Goal: Information Seeking & Learning: Understand process/instructions

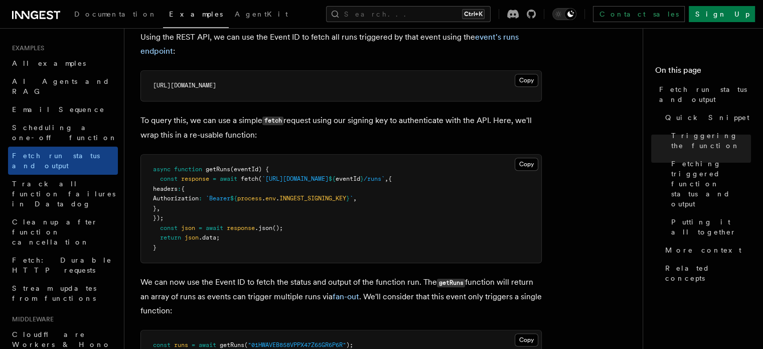
scroll to position [606, 0]
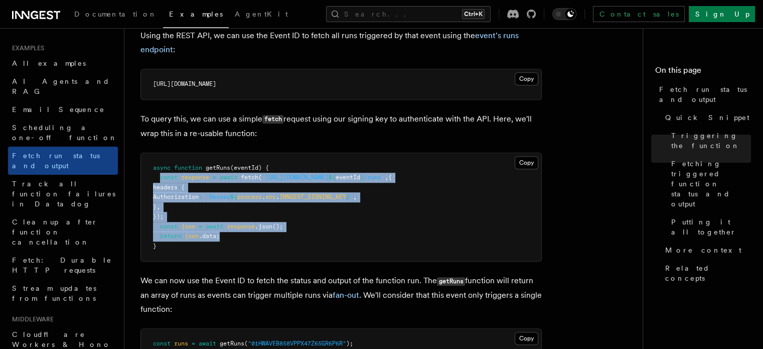
drag, startPoint x: 160, startPoint y: 178, endPoint x: 224, endPoint y: 235, distance: 86.0
click at [224, 235] on pre "async function getRuns (eventId) { const response = await fetch ( `[URL][DOMAIN…" at bounding box center [341, 207] width 400 height 108
copy code "const response = await fetch ( `[URL][DOMAIN_NAME] ${ eventId } /runs` , { head…"
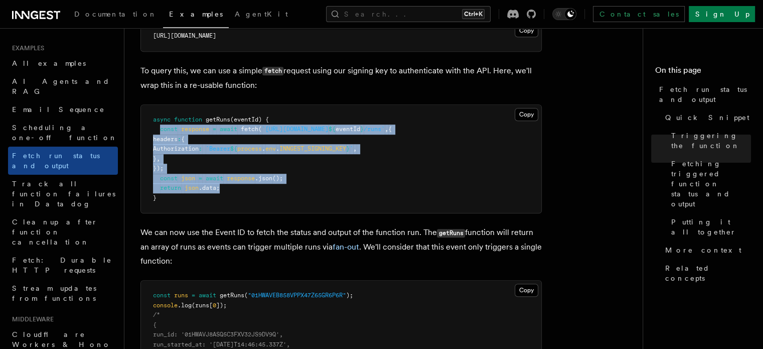
scroll to position [650, 0]
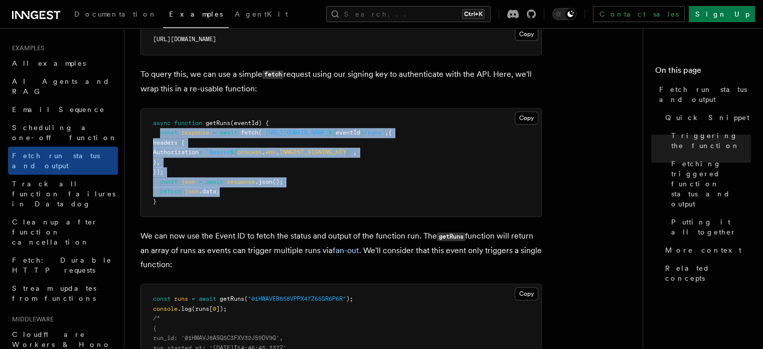
click at [375, 173] on pre "async function getRuns (eventId) { const response = await fetch ( `[URL][DOMAIN…" at bounding box center [341, 162] width 400 height 108
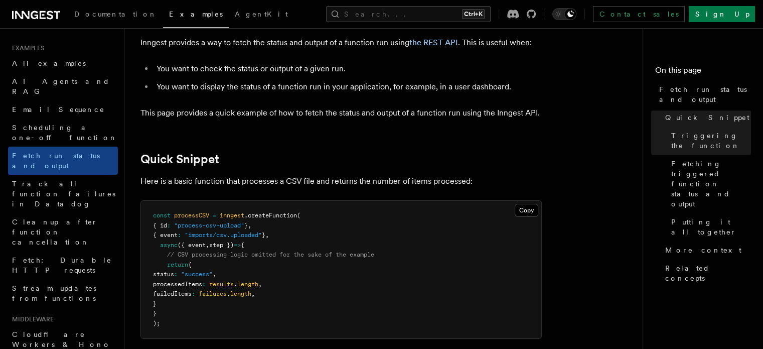
scroll to position [0, 0]
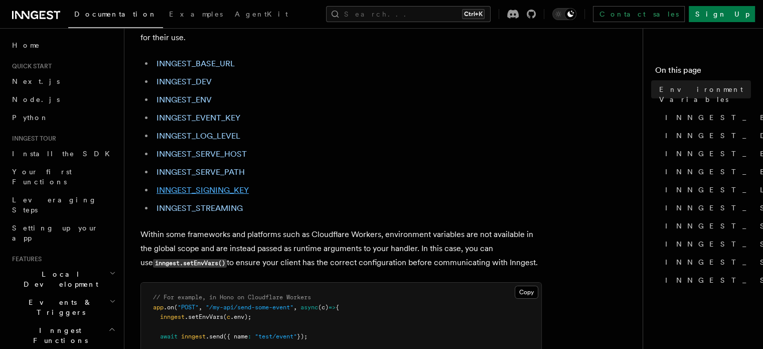
scroll to position [61, 0]
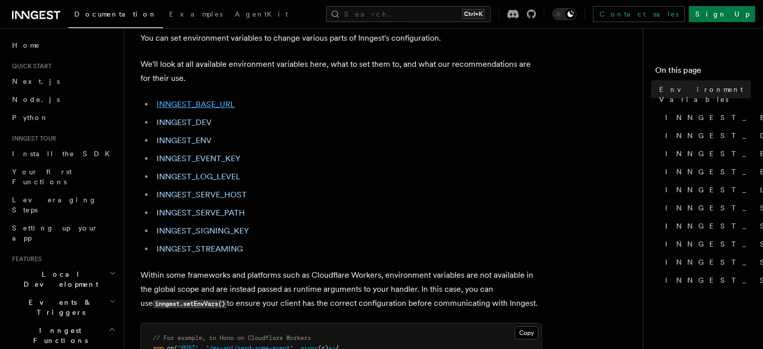
click at [199, 100] on link "INNGEST_BASE_URL" at bounding box center [196, 104] width 78 height 10
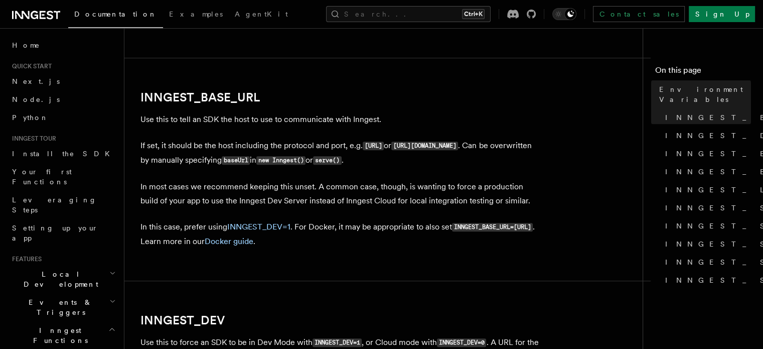
scroll to position [529, 0]
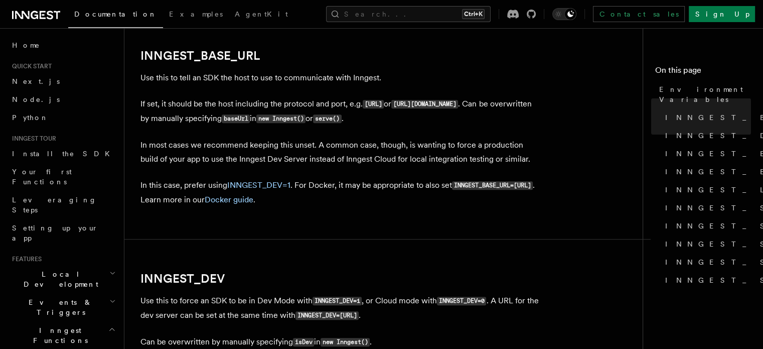
drag, startPoint x: 365, startPoint y: 102, endPoint x: 442, endPoint y: 110, distance: 76.7
click at [442, 110] on p "If set, it should be the host including the protocol and port, e.g. http://loca…" at bounding box center [340, 111] width 401 height 29
copy code "http://localhost:8288"
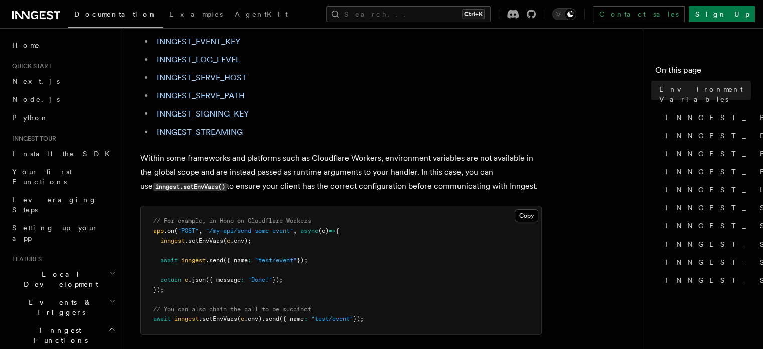
scroll to position [169, 0]
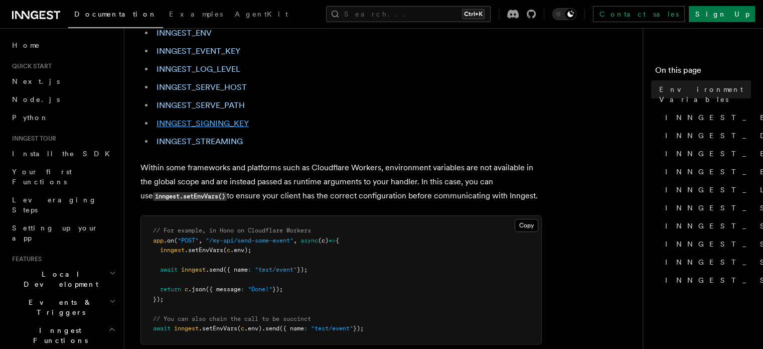
click at [204, 125] on link "INNGEST_SIGNING_KEY" at bounding box center [203, 123] width 92 height 10
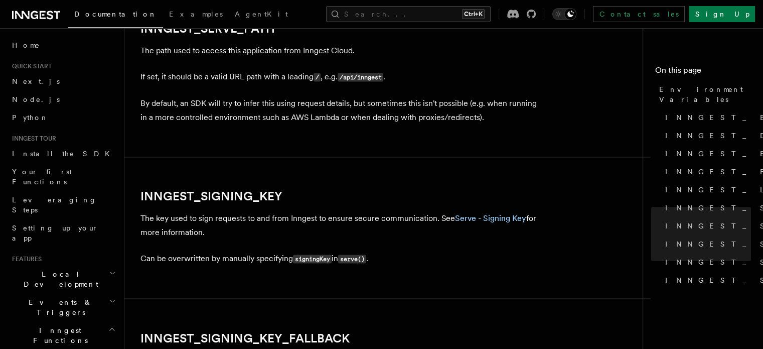
scroll to position [1622, 0]
click at [368, 220] on p "The key used to sign requests to and from Inngest to ensure secure communicatio…" at bounding box center [340, 225] width 401 height 28
click at [392, 202] on h2 "INNGEST_SIGNING_KEY" at bounding box center [340, 196] width 401 height 14
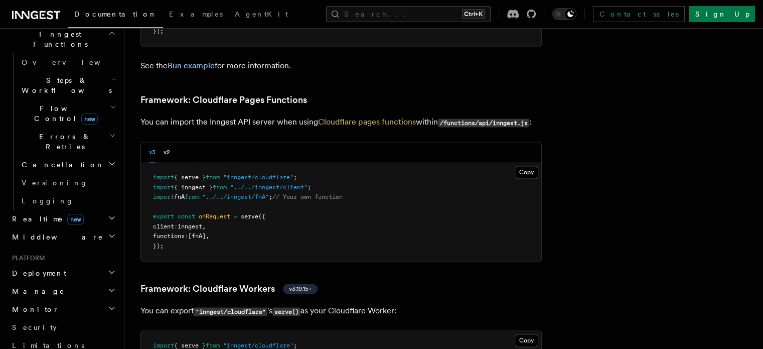
scroll to position [291, 0]
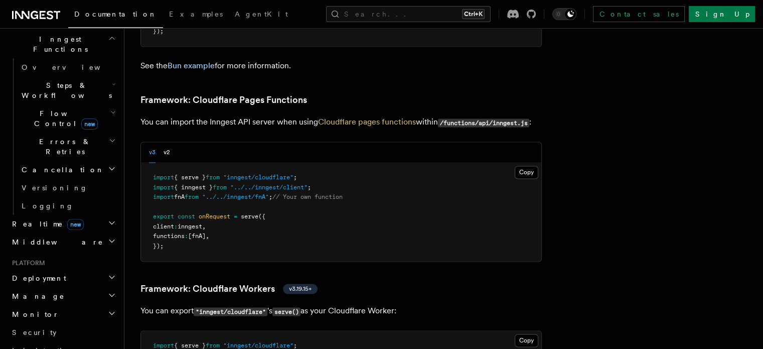
click at [46, 305] on h2 "Monitor" at bounding box center [63, 314] width 110 height 18
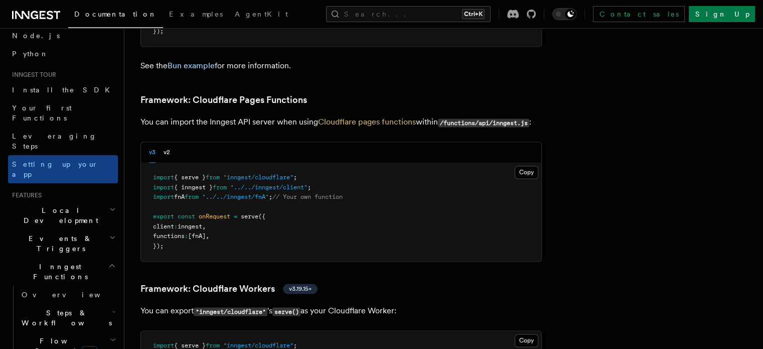
scroll to position [60, 0]
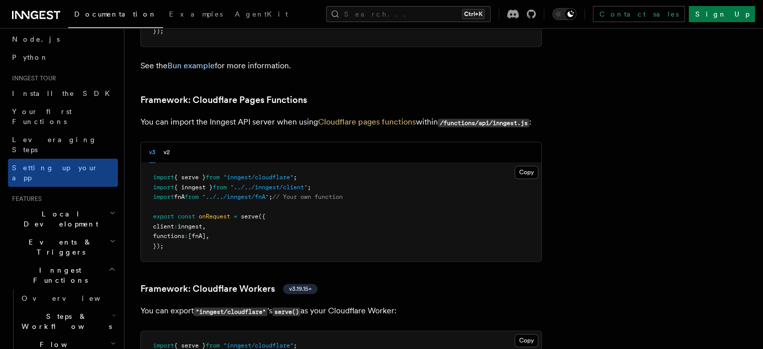
click at [67, 209] on span "Local Development" at bounding box center [58, 219] width 101 height 20
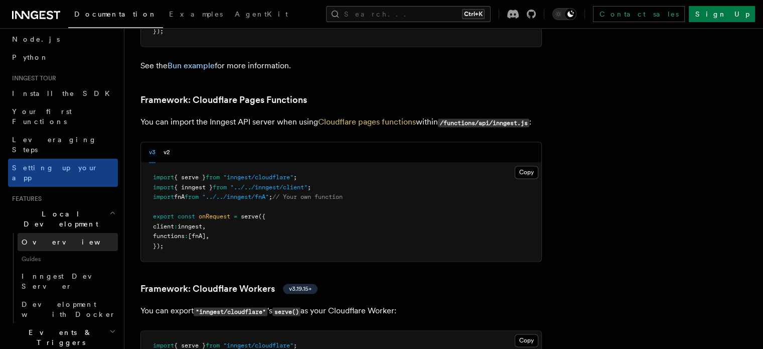
click at [53, 233] on link "Overview" at bounding box center [68, 242] width 100 height 18
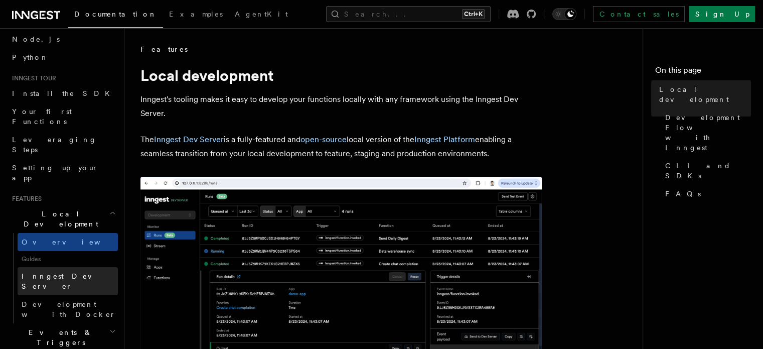
click at [60, 272] on span "Inngest Dev Server" at bounding box center [65, 281] width 86 height 18
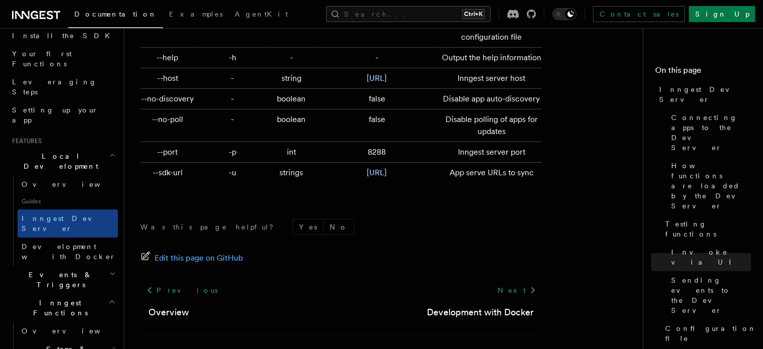
scroll to position [118, 0]
click at [88, 293] on h2 "Inngest Functions" at bounding box center [63, 307] width 110 height 28
click at [86, 265] on h2 "Events & Triggers" at bounding box center [63, 279] width 110 height 28
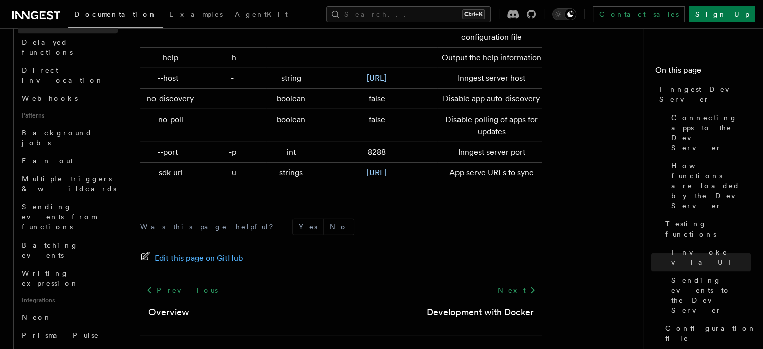
scroll to position [490, 0]
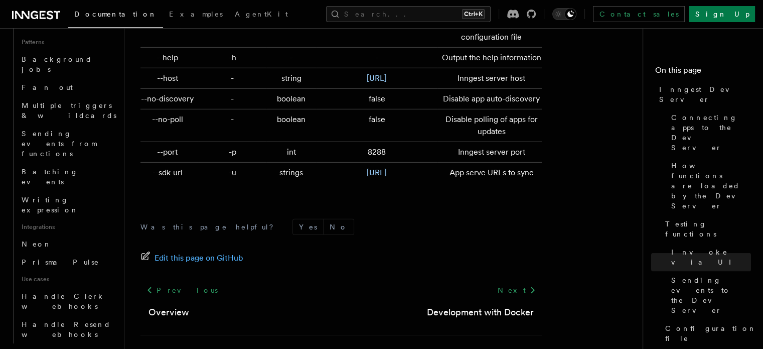
scroll to position [636, 0]
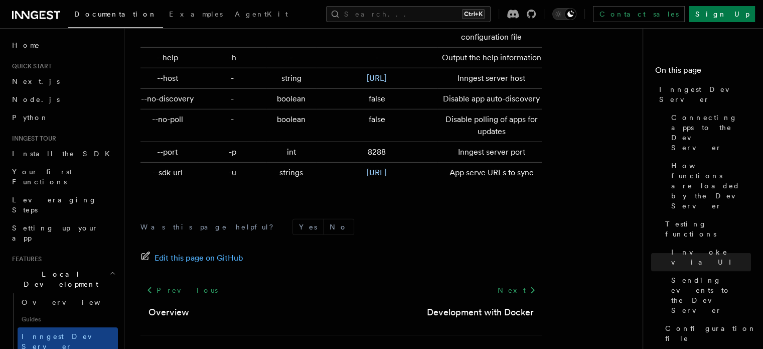
scroll to position [2890, 0]
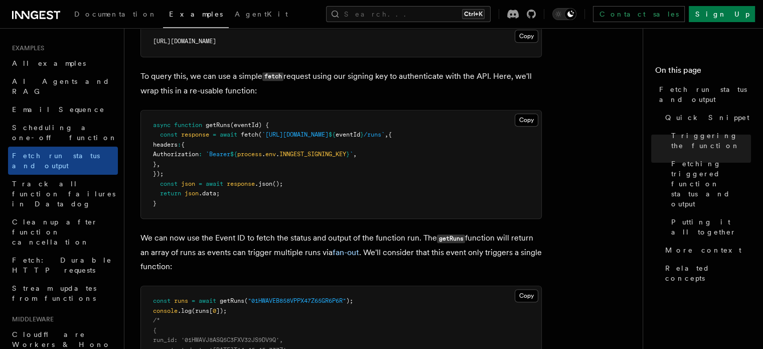
scroll to position [672, 0]
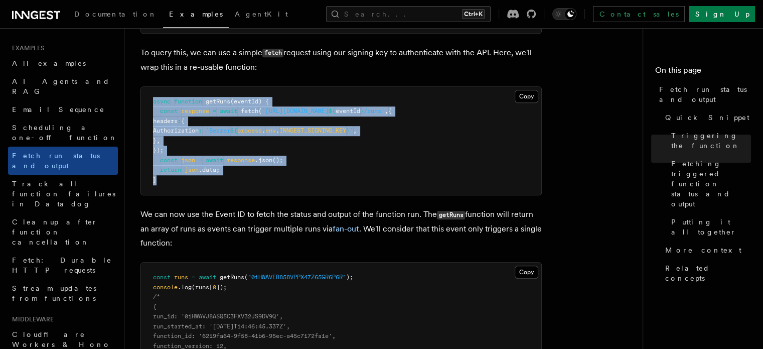
drag, startPoint x: 152, startPoint y: 98, endPoint x: 178, endPoint y: 178, distance: 84.3
click at [178, 178] on pre "async function getRuns (eventId) { const response = await fetch ( `[URL][DOMAIN…" at bounding box center [341, 141] width 400 height 108
copy code "async function getRuns (eventId) { const response = await fetch ( `[URL][DOMAIN…"
click at [526, 97] on button "Copy Copied" at bounding box center [527, 96] width 24 height 13
click at [171, 110] on span "const" at bounding box center [169, 110] width 18 height 7
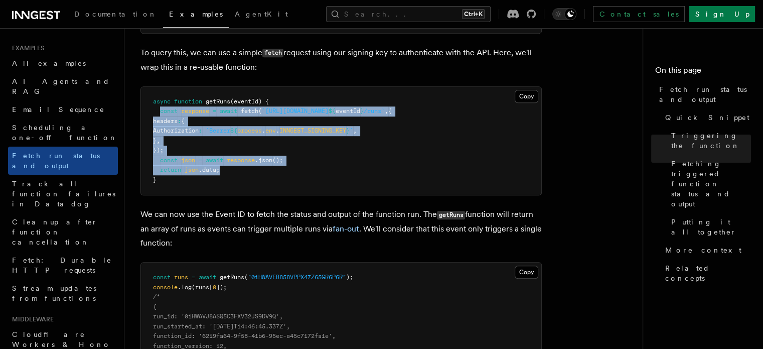
drag, startPoint x: 160, startPoint y: 111, endPoint x: 224, endPoint y: 168, distance: 85.0
click at [224, 168] on pre "async function getRuns (eventId) { const response = await fetch ( `[URL][DOMAIN…" at bounding box center [341, 141] width 400 height 108
copy code "const response = await fetch ( `[URL][DOMAIN_NAME] ${ eventId } /runs` , { head…"
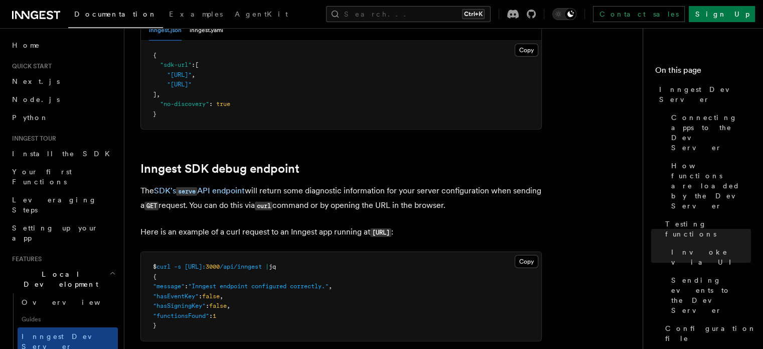
scroll to position [2770, 0]
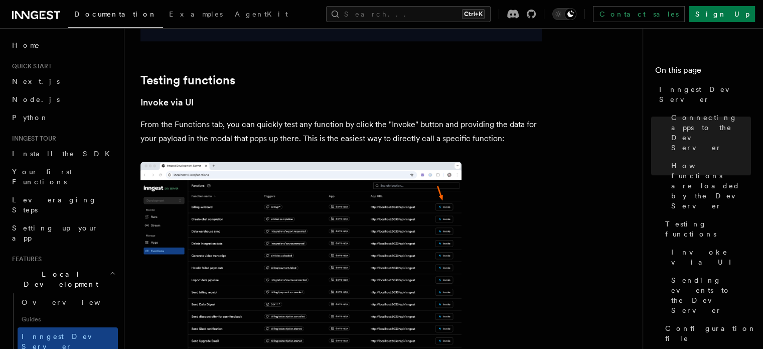
scroll to position [1489, 0]
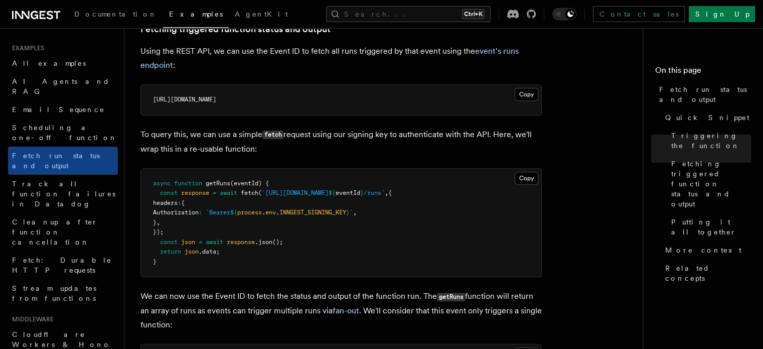
scroll to position [590, 0]
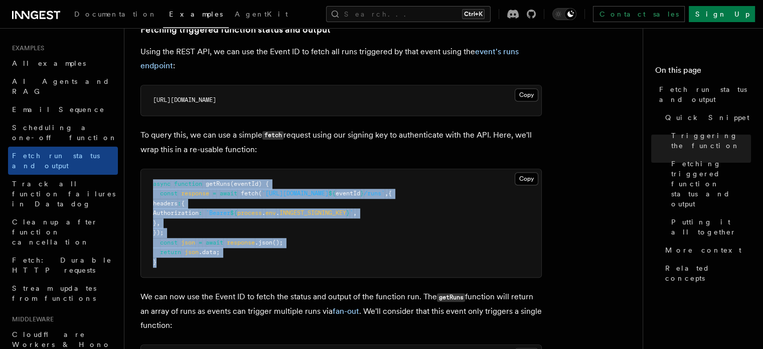
drag, startPoint x: 151, startPoint y: 184, endPoint x: 184, endPoint y: 263, distance: 86.1
click at [184, 263] on pre "async function getRuns (eventId) { const response = await fetch ( `[URL][DOMAIN…" at bounding box center [341, 223] width 400 height 108
copy code "async function getRuns (eventId) { const response = await fetch ( `[URL][DOMAIN…"
click at [166, 192] on span "const" at bounding box center [169, 193] width 18 height 7
drag, startPoint x: 160, startPoint y: 194, endPoint x: 243, endPoint y: 257, distance: 104.2
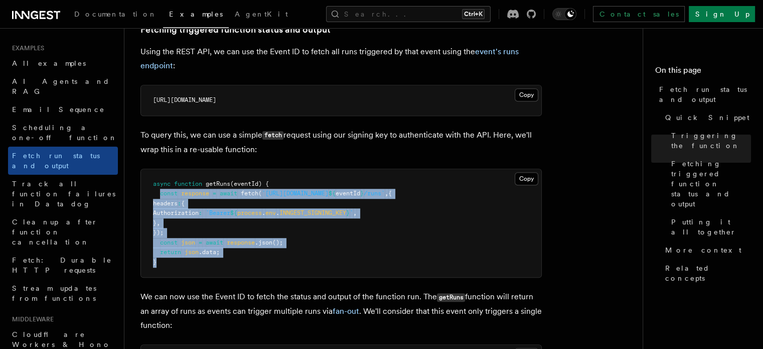
click at [243, 257] on pre "async function getRuns (eventId) { const response = await fetch ( `[URL][DOMAIN…" at bounding box center [341, 223] width 400 height 108
copy code "const response = await fetch ( `[URL][DOMAIN_NAME] ${ eventId } /runs` , { head…"
